Goal: Task Accomplishment & Management: Manage account settings

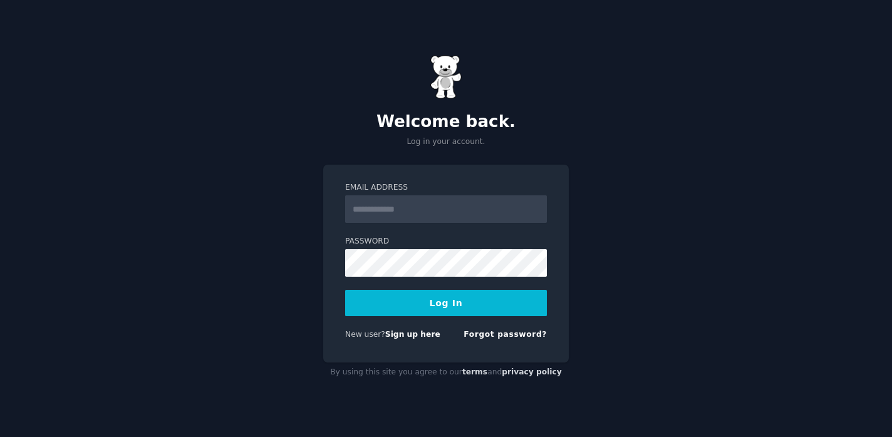
click at [435, 213] on input "Email Address" at bounding box center [446, 209] width 202 height 28
type input "**********"
click at [505, 299] on button "Log In" at bounding box center [446, 303] width 202 height 26
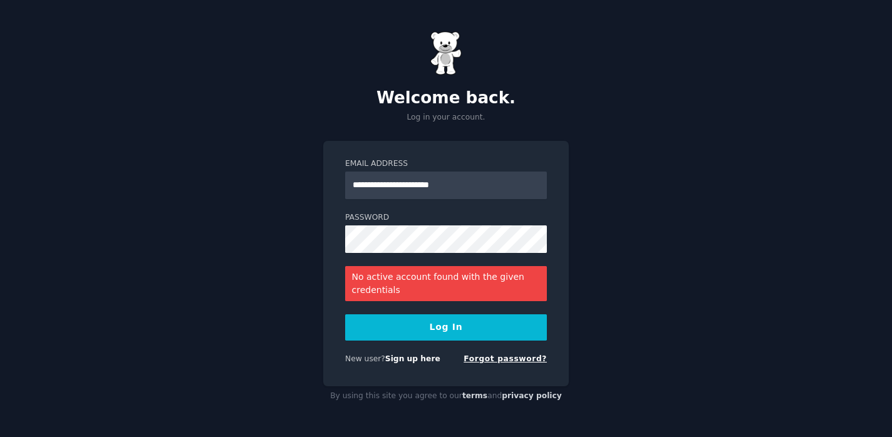
click at [515, 354] on link "Forgot password?" at bounding box center [504, 358] width 83 height 9
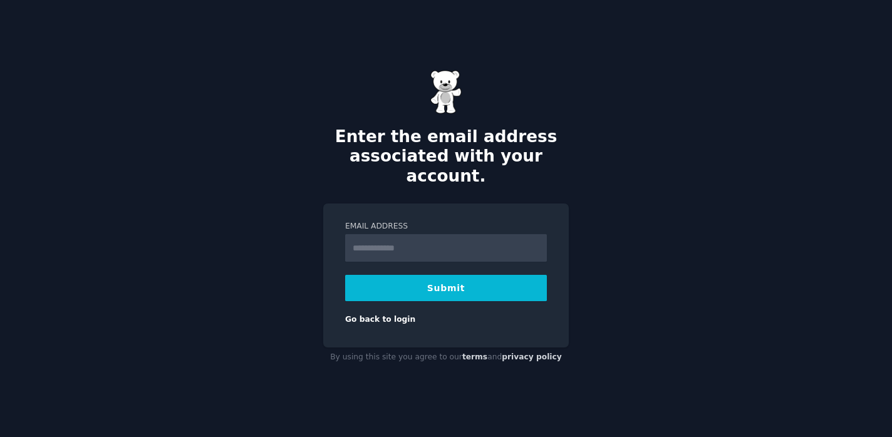
click at [411, 238] on input "Email Address" at bounding box center [446, 248] width 202 height 28
click at [435, 235] on input "Email Address" at bounding box center [446, 248] width 202 height 28
type input "**********"
click at [432, 278] on button "Submit" at bounding box center [446, 288] width 202 height 26
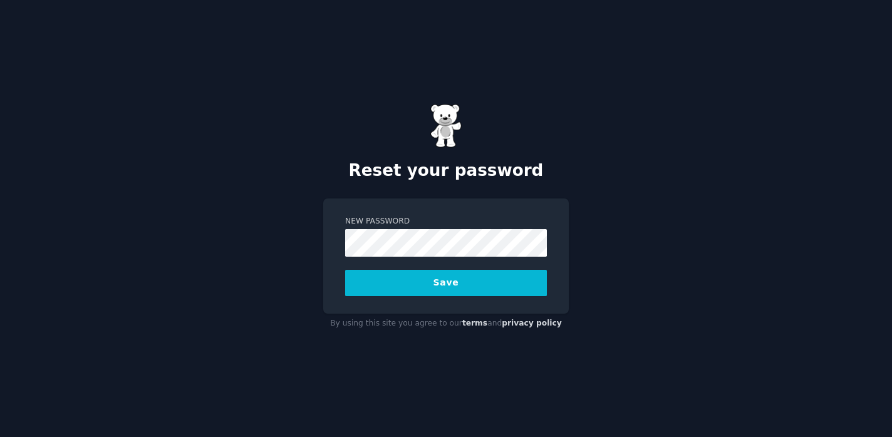
click at [419, 287] on button "Save" at bounding box center [446, 283] width 202 height 26
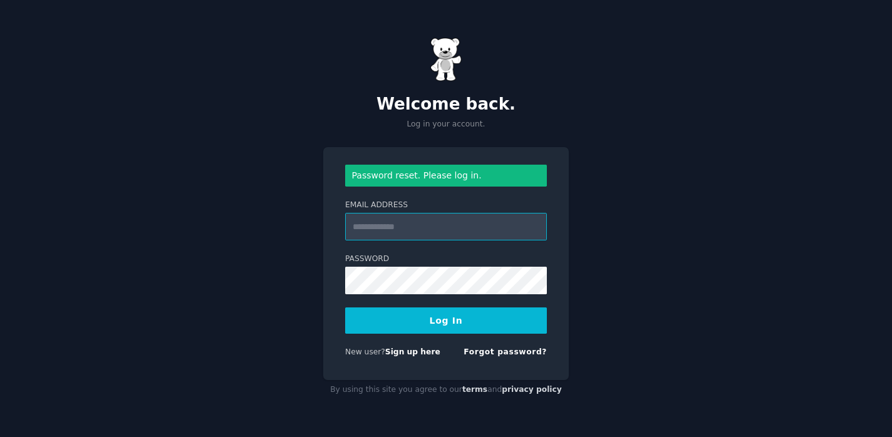
click at [430, 234] on input "Email Address" at bounding box center [446, 227] width 202 height 28
type input "**********"
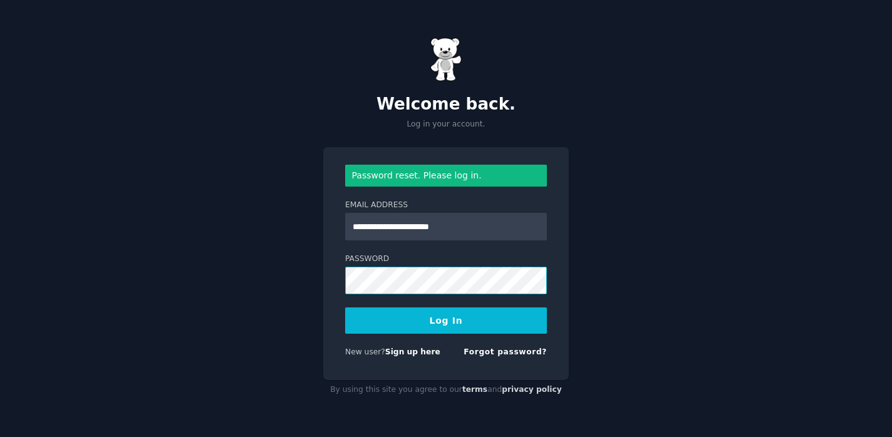
click at [345, 307] on button "Log In" at bounding box center [446, 320] width 202 height 26
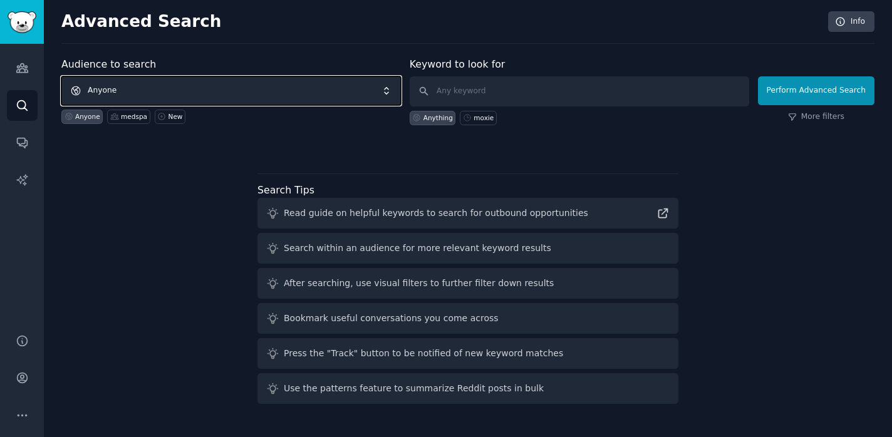
click at [205, 86] on span "Anyone" at bounding box center [230, 90] width 339 height 29
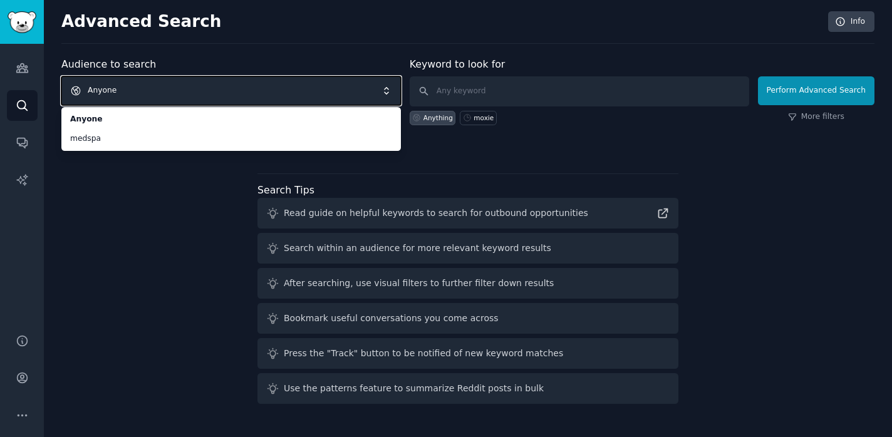
click at [199, 89] on span "Anyone" at bounding box center [230, 90] width 339 height 29
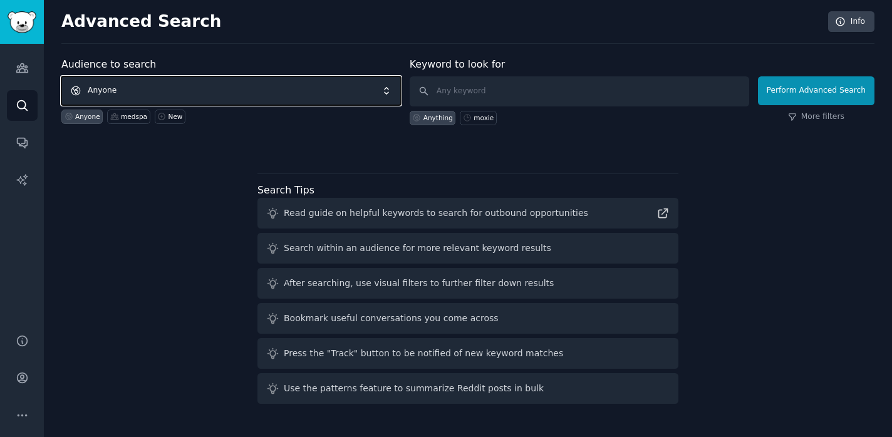
click at [199, 89] on span "Anyone" at bounding box center [230, 90] width 339 height 29
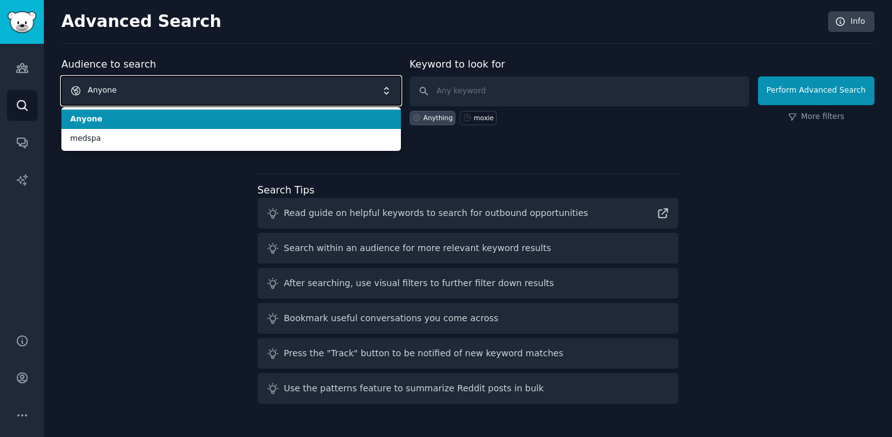
click at [199, 89] on span "Anyone" at bounding box center [230, 90] width 339 height 29
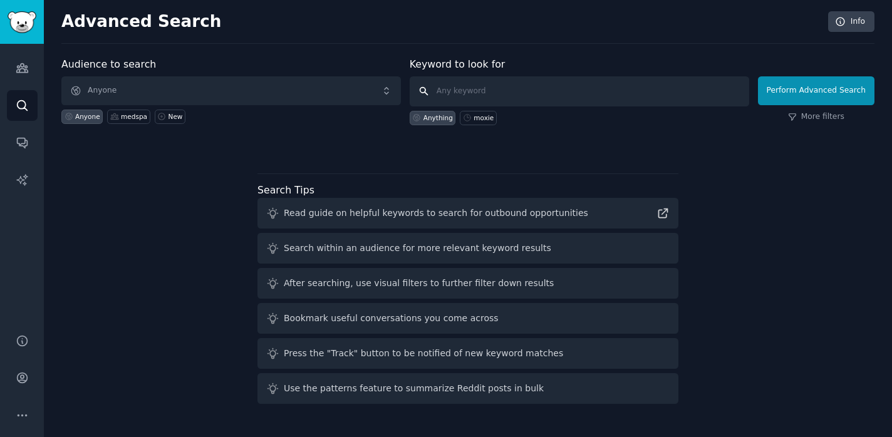
click at [497, 93] on input "text" at bounding box center [579, 91] width 339 height 30
type input "animation career"
click button "Perform Advanced Search" at bounding box center [816, 90] width 116 height 29
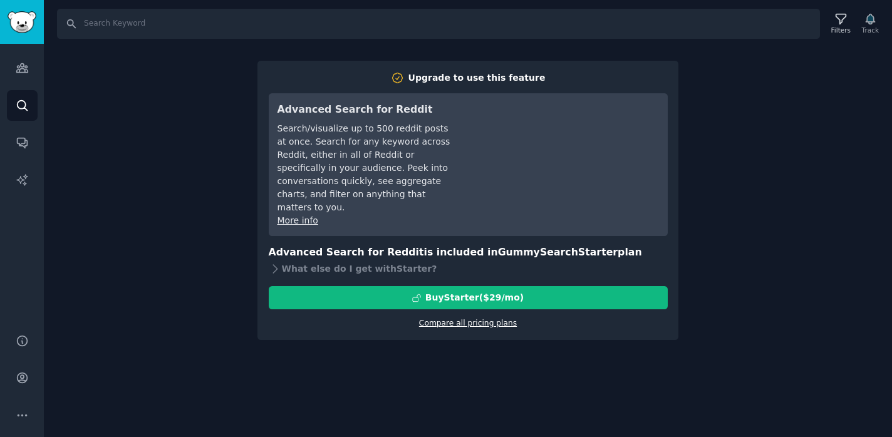
click at [494, 319] on link "Compare all pricing plans" at bounding box center [468, 323] width 98 height 9
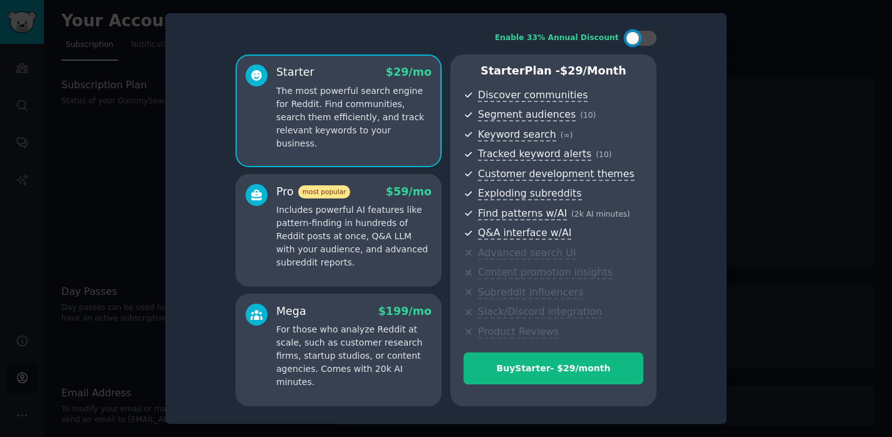
click at [40, 69] on div at bounding box center [446, 218] width 892 height 437
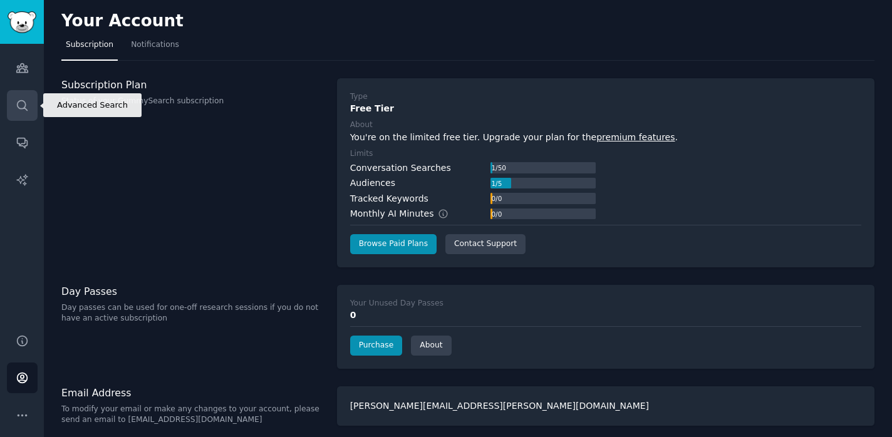
click at [21, 99] on icon "Sidebar" at bounding box center [22, 105] width 13 height 13
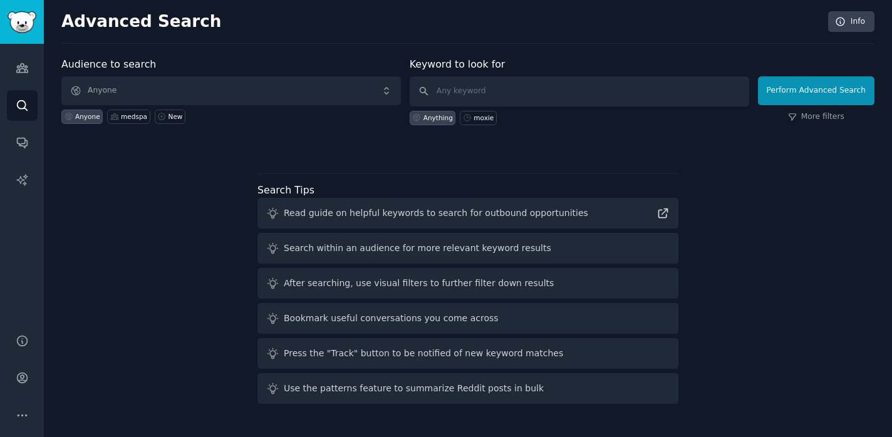
click at [458, 76] on div "Keyword to look for Anything moxie" at bounding box center [579, 91] width 339 height 68
click at [453, 85] on input "text" at bounding box center [579, 91] width 339 height 30
